Goal: Find specific page/section: Find specific page/section

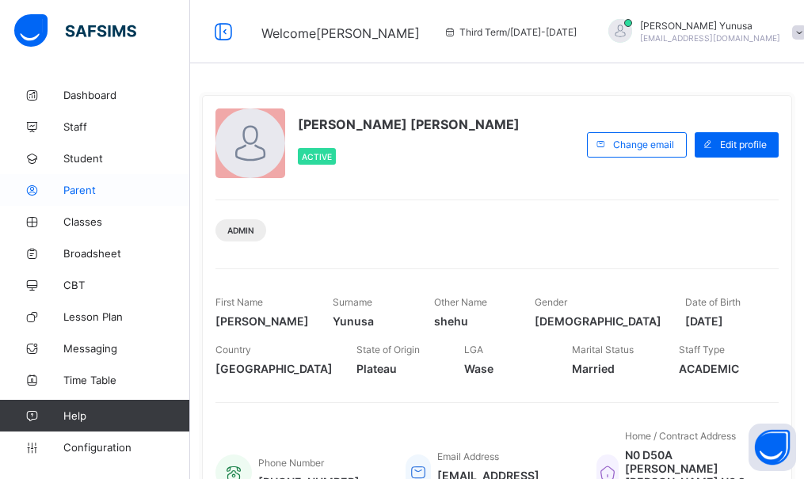
click at [77, 193] on span "Parent" at bounding box center [126, 190] width 127 height 13
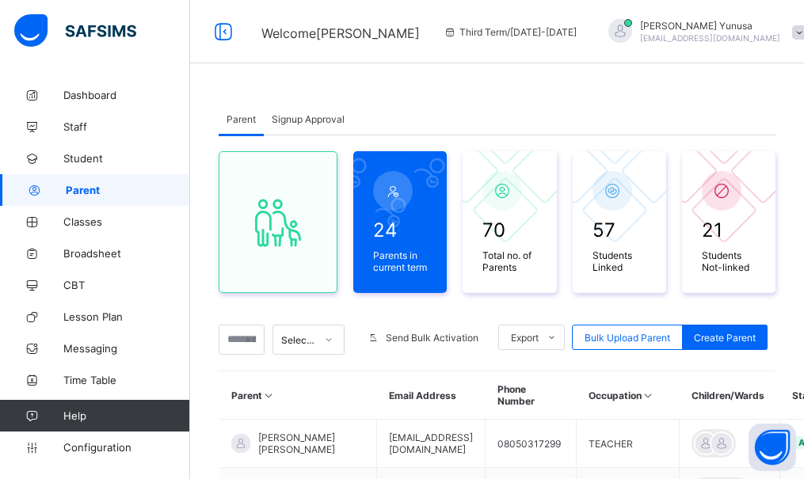
click at [309, 123] on span "Signup Approval" at bounding box center [308, 119] width 73 height 12
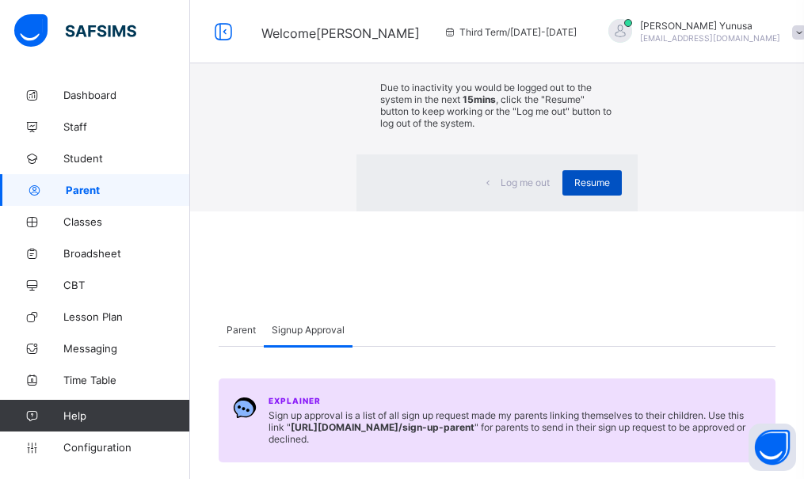
click at [574, 189] on span "Resume" at bounding box center [592, 183] width 36 height 12
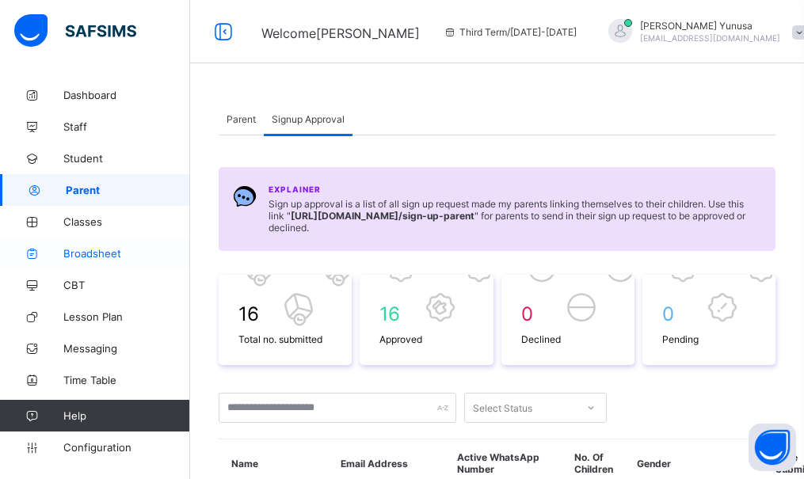
click at [95, 249] on span "Broadsheet" at bounding box center [126, 253] width 127 height 13
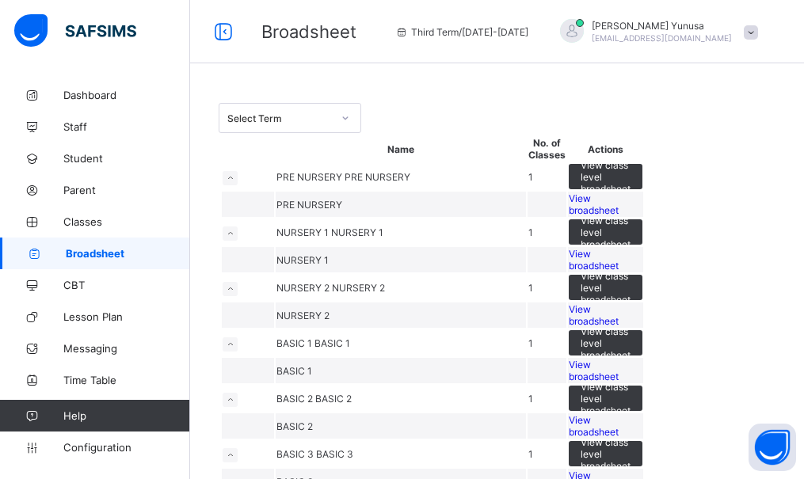
click at [619, 216] on span "View broadsheet" at bounding box center [594, 205] width 50 height 24
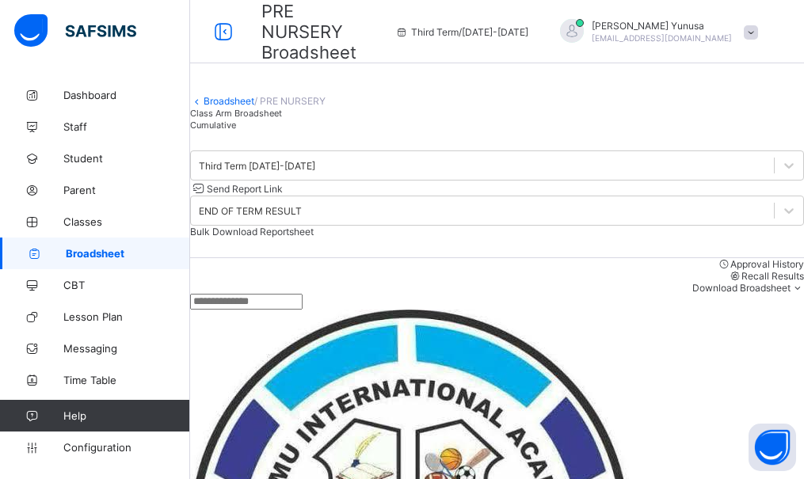
click at [731, 270] on span "Approval History" at bounding box center [768, 264] width 74 height 12
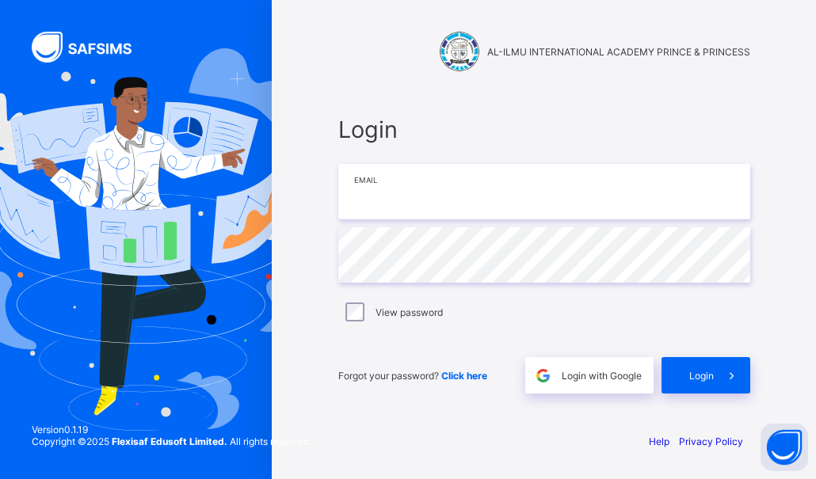
type input "**********"
